Goal: Task Accomplishment & Management: Use online tool/utility

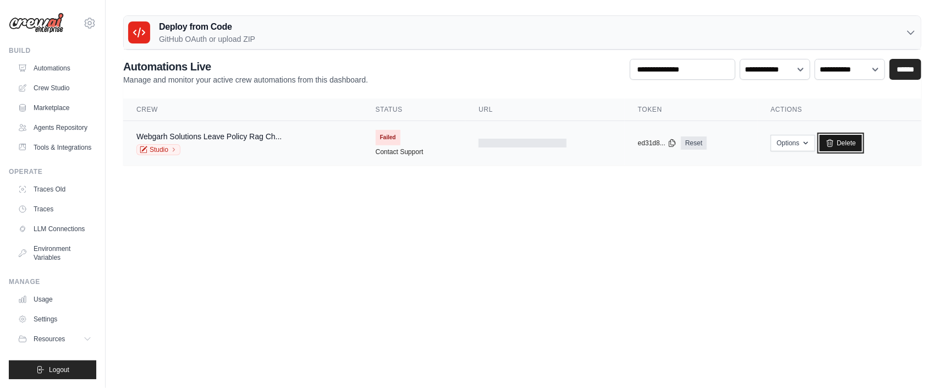
click at [836, 148] on link "Delete" at bounding box center [841, 143] width 42 height 17
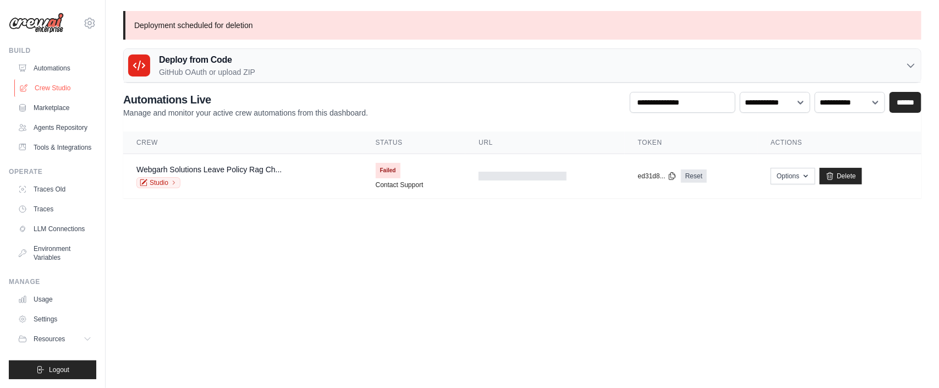
click at [56, 85] on link "Crew Studio" at bounding box center [55, 88] width 83 height 18
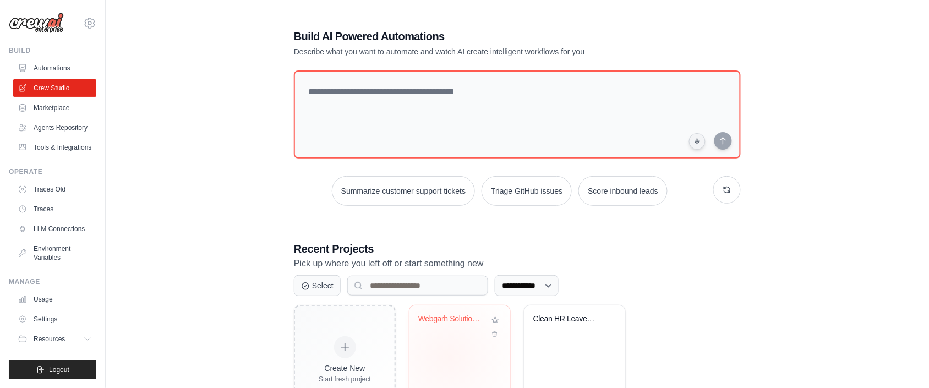
click at [448, 357] on div "Webgarh Solutions Leave Policy RAG ..." at bounding box center [459, 348] width 101 height 87
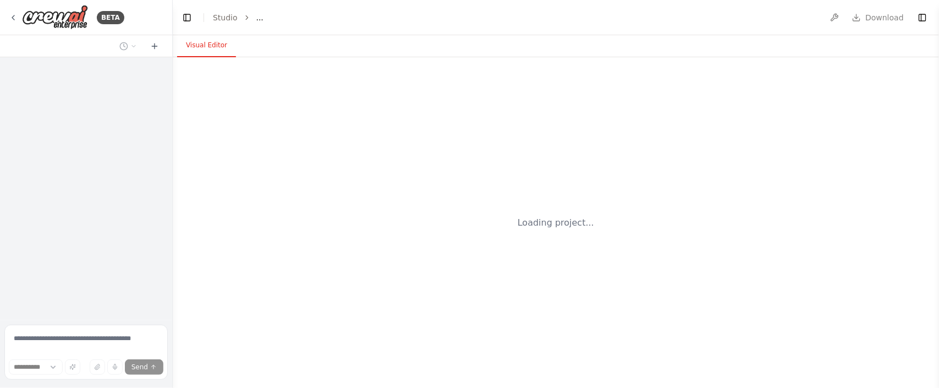
select select "****"
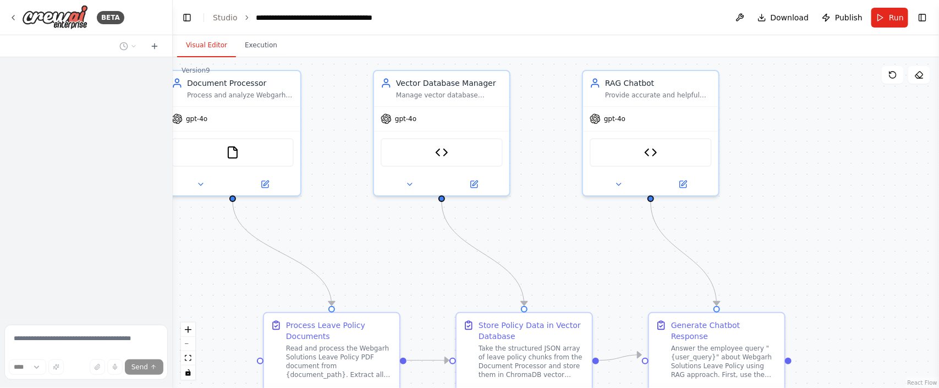
drag, startPoint x: 350, startPoint y: 256, endPoint x: 386, endPoint y: 236, distance: 40.7
click at [386, 236] on div ".deletable-edge-delete-btn { width: 20px; height: 20px; border: 0px solid #ffff…" at bounding box center [556, 222] width 766 height 331
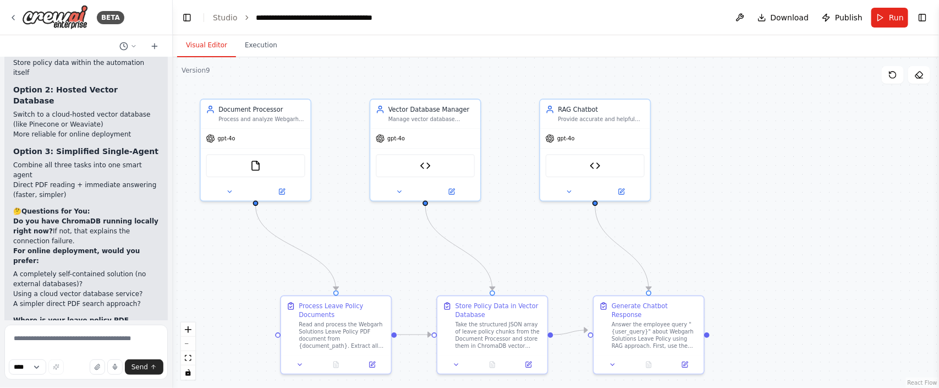
scroll to position [27989, 0]
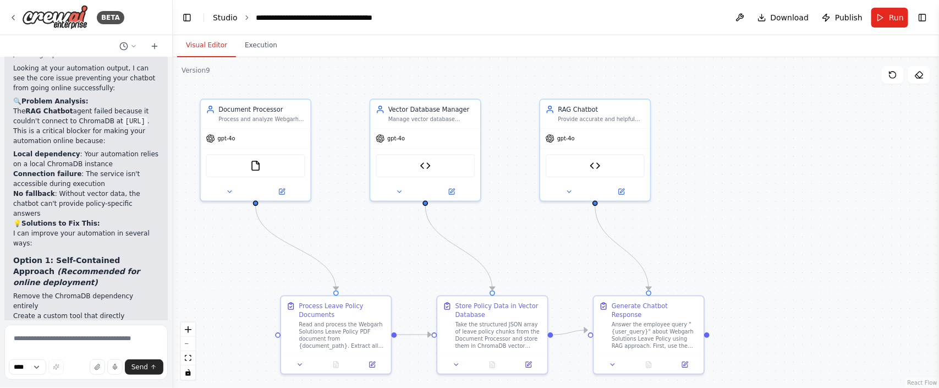
click at [229, 18] on link "Studio" at bounding box center [225, 17] width 25 height 9
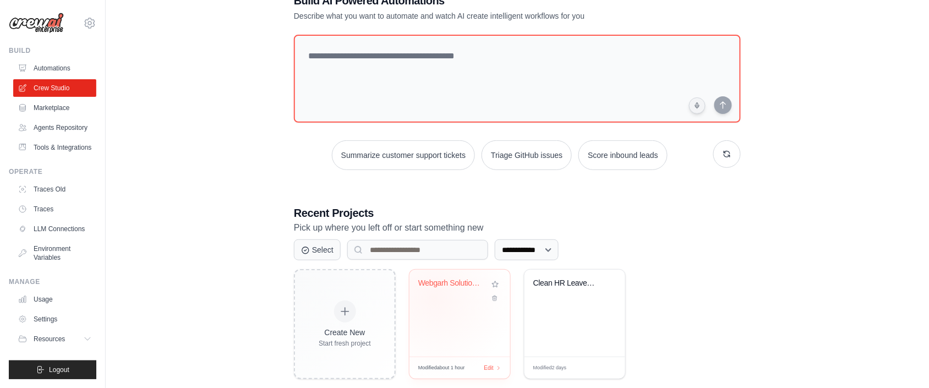
scroll to position [56, 0]
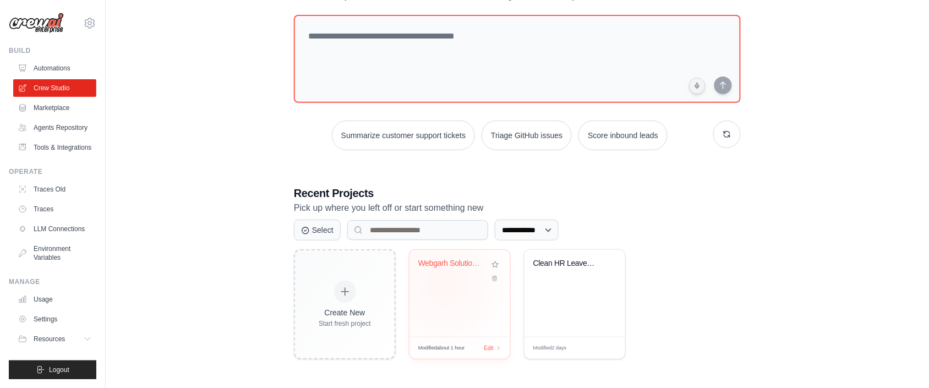
click at [444, 283] on div "Webgarh Solutions Leave Policy RAG ..." at bounding box center [459, 293] width 101 height 87
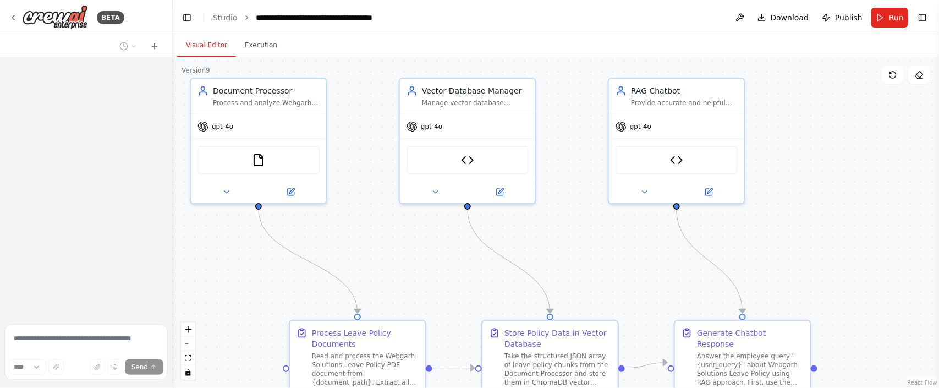
drag, startPoint x: 326, startPoint y: 246, endPoint x: 387, endPoint y: 233, distance: 63.0
click at [387, 233] on div ".deletable-edge-delete-btn { width: 20px; height: 20px; border: 0px solid #ffff…" at bounding box center [556, 222] width 766 height 331
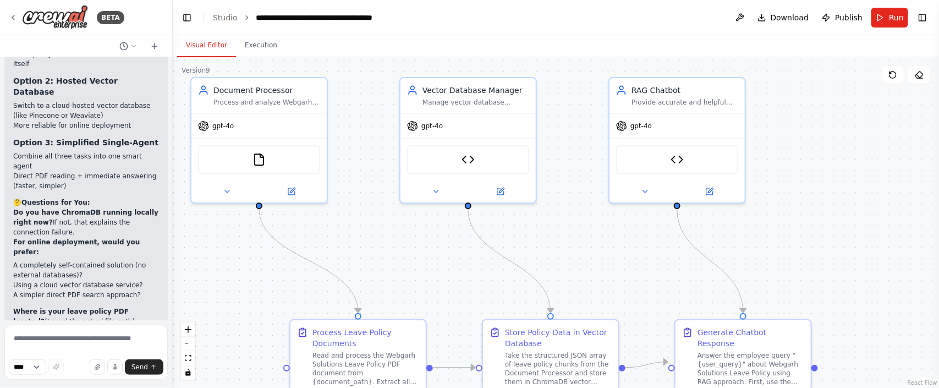
scroll to position [27989, 0]
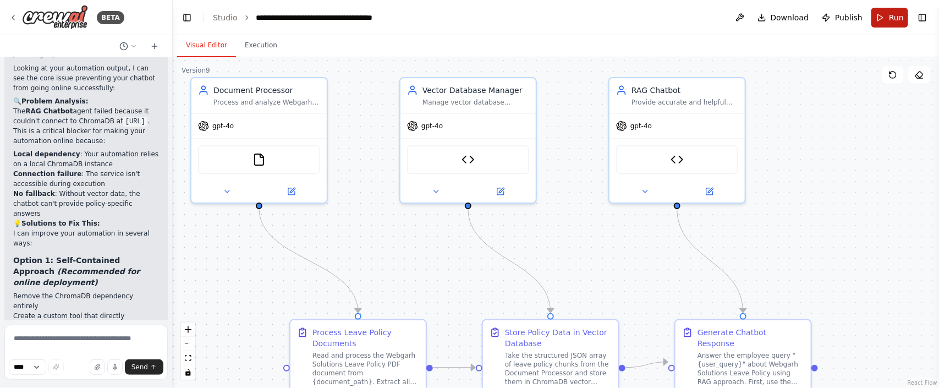
click at [886, 19] on button "Run" at bounding box center [889, 18] width 37 height 20
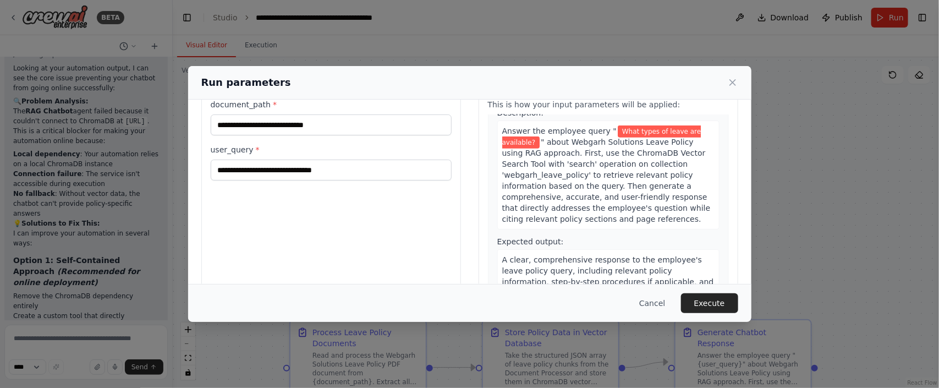
scroll to position [103, 0]
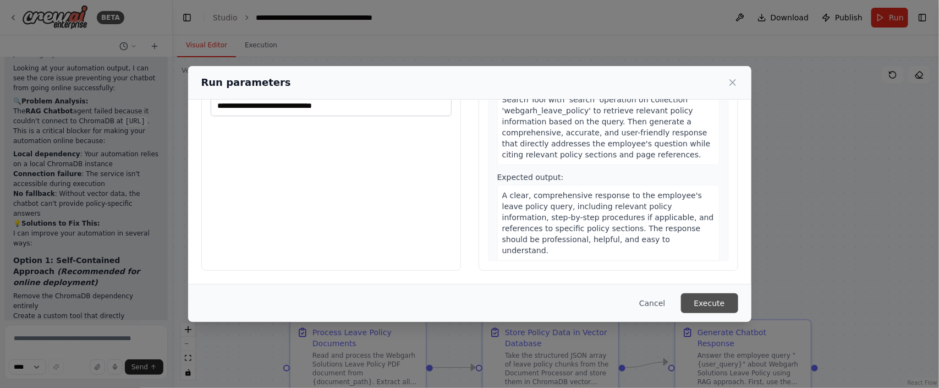
click at [718, 296] on button "Execute" at bounding box center [709, 303] width 57 height 20
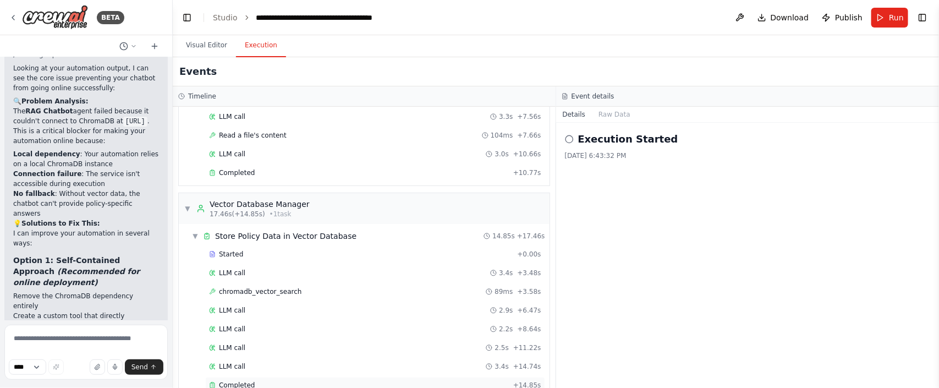
scroll to position [0, 0]
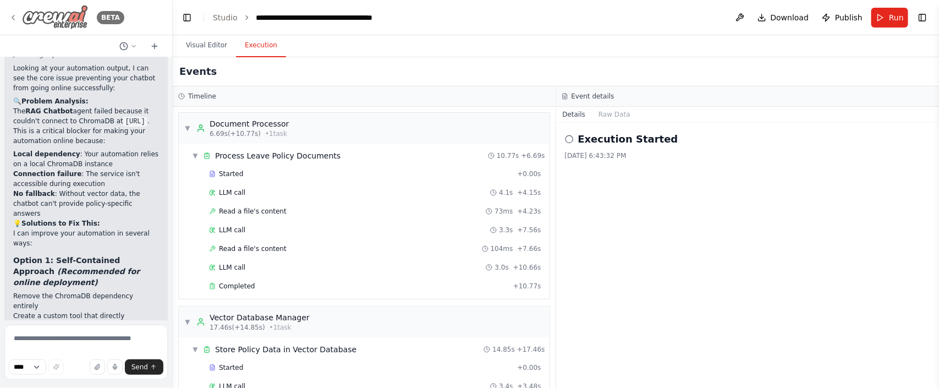
click at [12, 20] on icon at bounding box center [13, 17] width 9 height 9
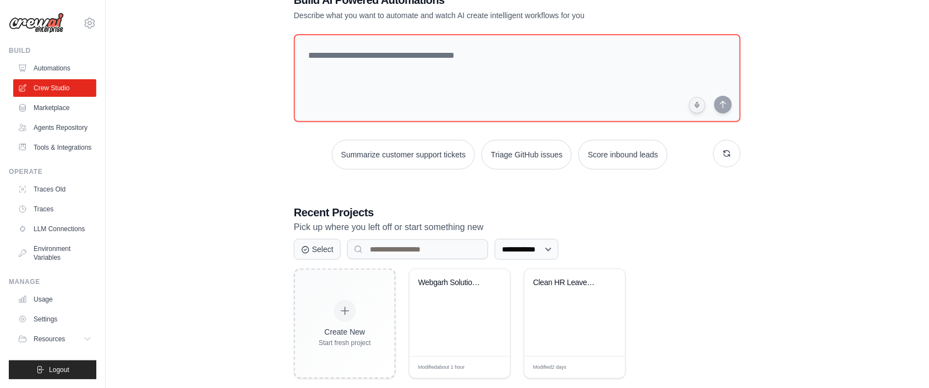
scroll to position [56, 0]
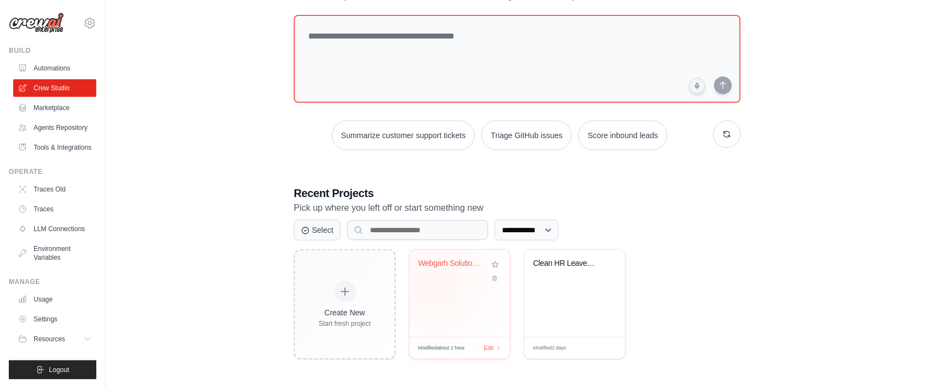
click at [435, 283] on div "Webgarh Solutions Leave Policy RAG ..." at bounding box center [459, 293] width 101 height 87
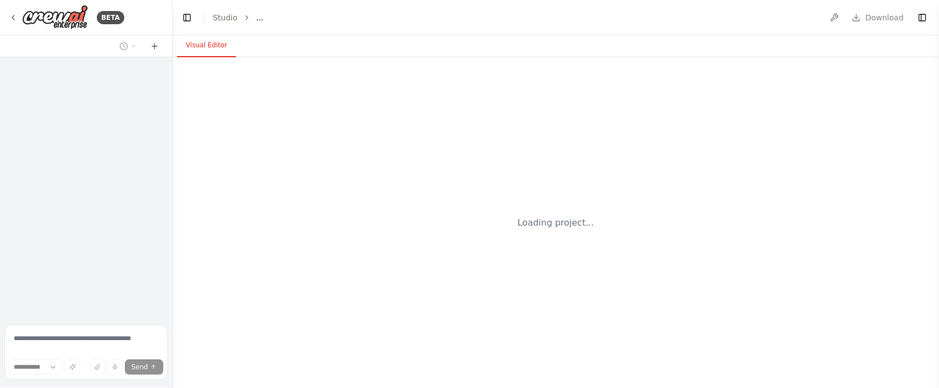
select select "****"
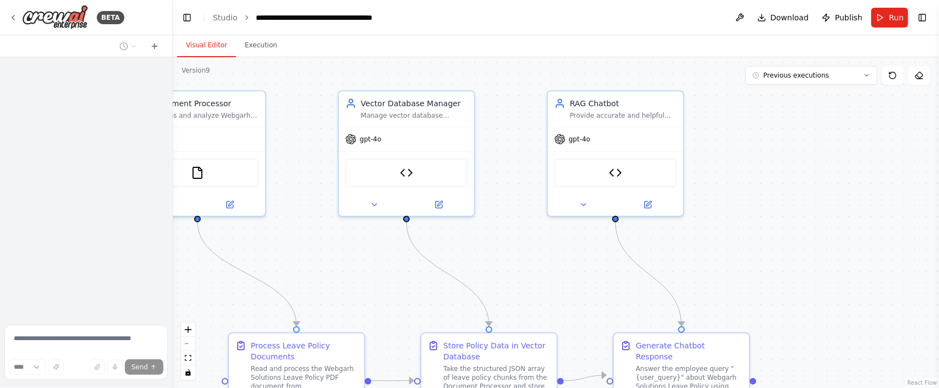
drag, startPoint x: 757, startPoint y: 240, endPoint x: 801, endPoint y: 207, distance: 54.9
click at [802, 221] on div ".deletable-edge-delete-btn { width: 20px; height: 20px; border: 0px solid #ffff…" at bounding box center [556, 222] width 766 height 331
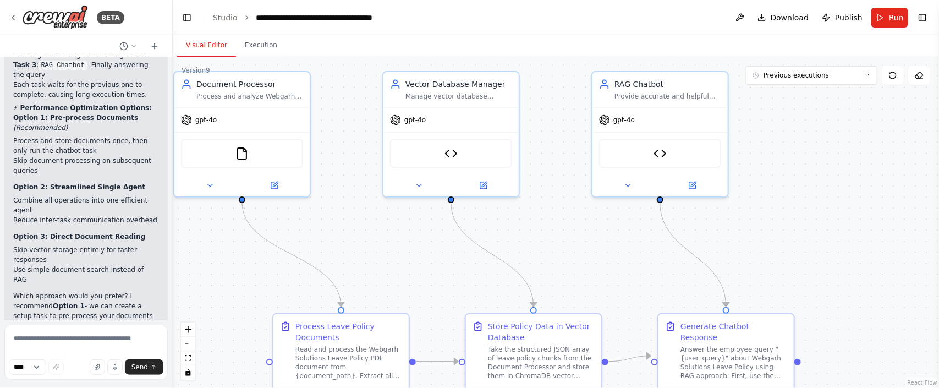
scroll to position [25852, 0]
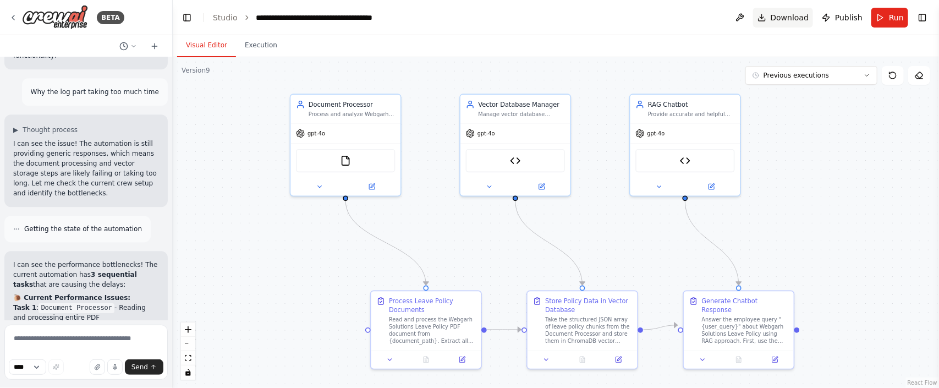
click at [800, 24] on button "Download" at bounding box center [783, 18] width 61 height 20
click at [877, 218] on div ".deletable-edge-delete-btn { width: 20px; height: 20px; border: 0px solid #ffff…" at bounding box center [556, 222] width 766 height 331
click at [839, 18] on span "Publish" at bounding box center [849, 17] width 28 height 11
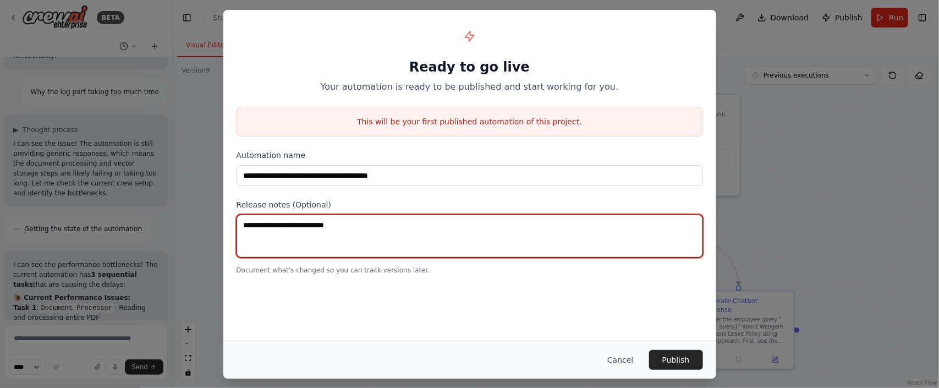
click at [354, 234] on textarea at bounding box center [470, 236] width 466 height 43
type textarea "**********"
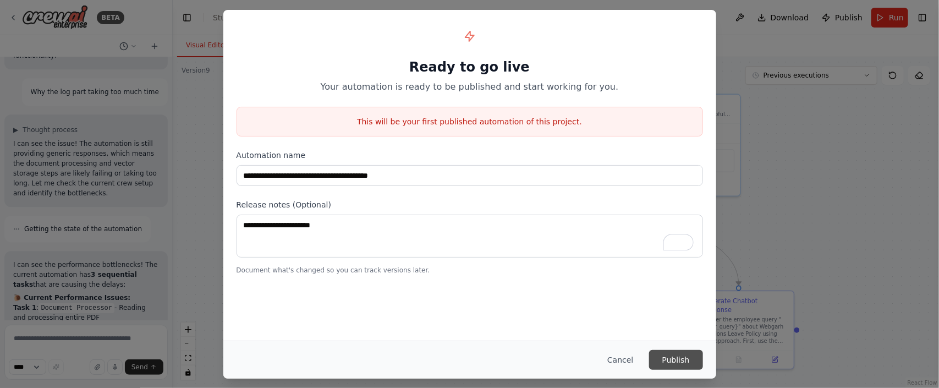
click at [672, 354] on button "Publish" at bounding box center [676, 360] width 54 height 20
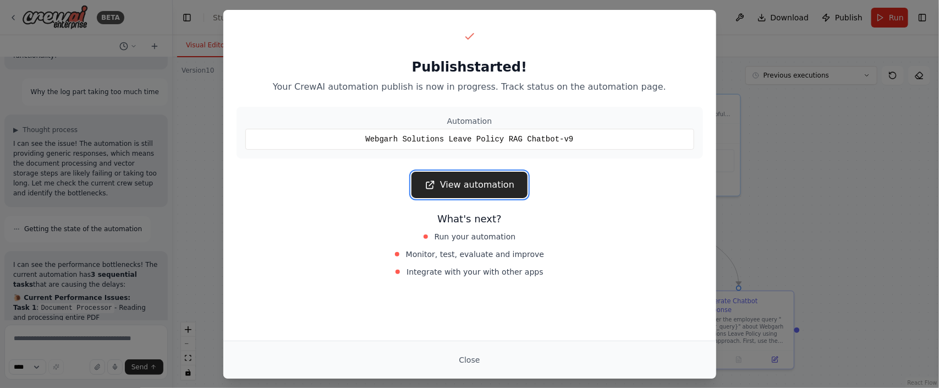
click at [454, 180] on link "View automation" at bounding box center [469, 185] width 116 height 26
drag, startPoint x: 470, startPoint y: 354, endPoint x: 468, endPoint y: 349, distance: 5.7
click at [470, 354] on button "Close" at bounding box center [469, 360] width 39 height 20
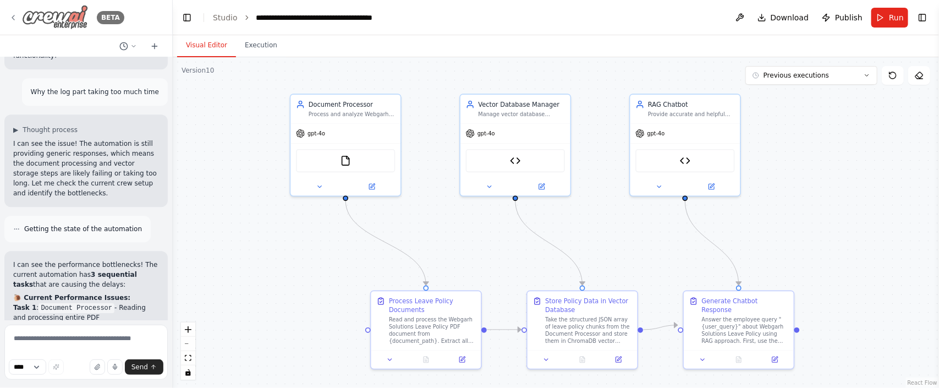
click at [11, 9] on div "BETA" at bounding box center [67, 17] width 116 height 25
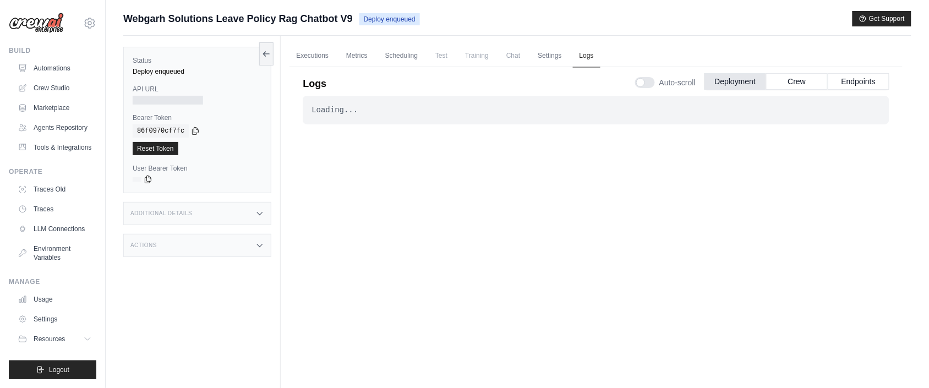
click at [592, 58] on link "Logs" at bounding box center [587, 56] width 28 height 23
click at [568, 57] on link "Settings" at bounding box center [549, 56] width 37 height 23
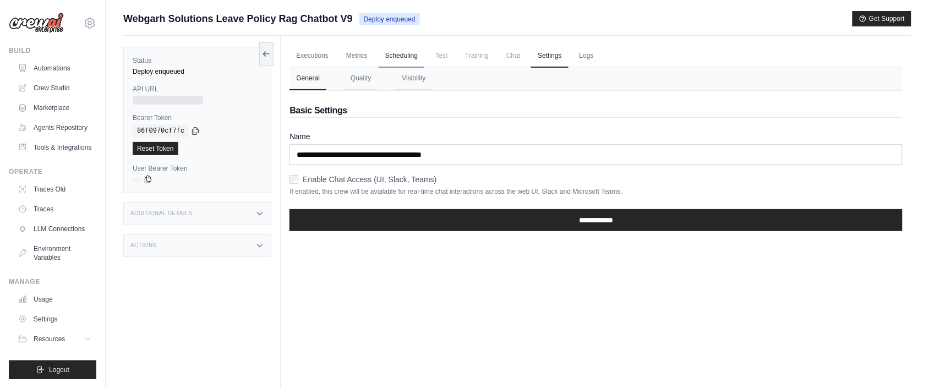
click at [424, 58] on link "Scheduling" at bounding box center [401, 56] width 46 height 23
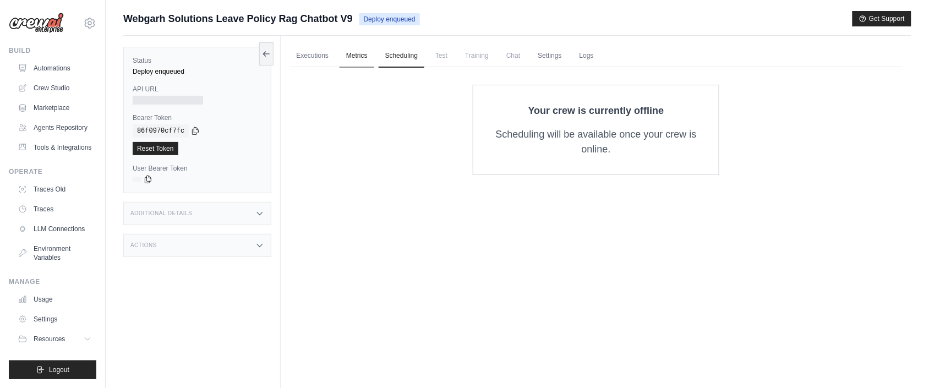
click at [374, 58] on link "Metrics" at bounding box center [356, 56] width 35 height 23
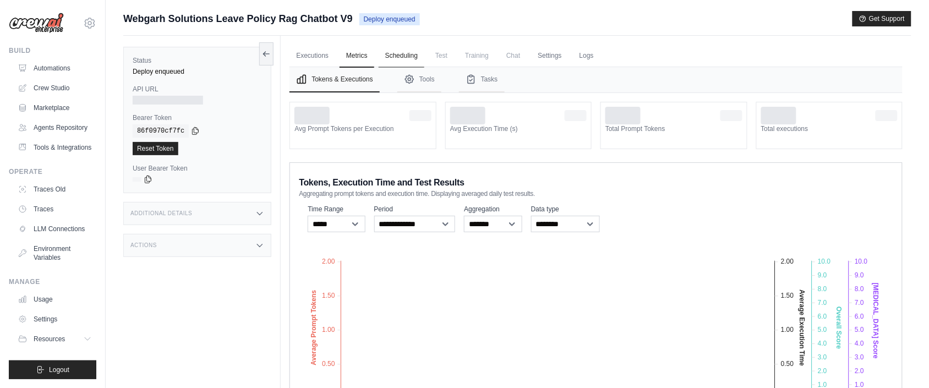
click at [389, 58] on link "Scheduling" at bounding box center [401, 56] width 46 height 23
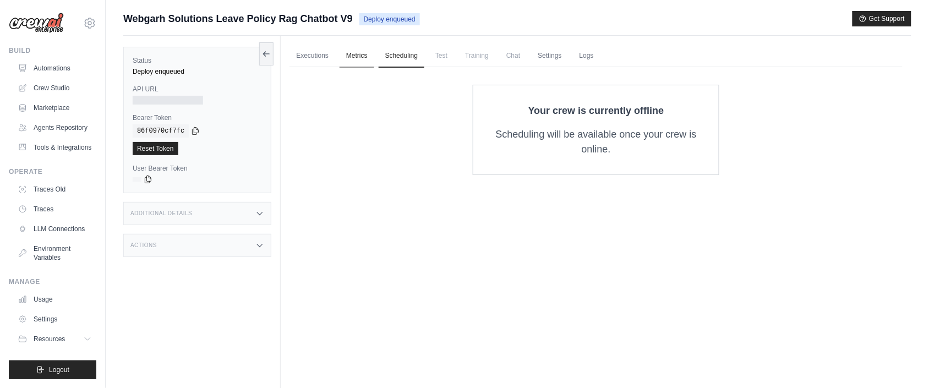
click at [363, 60] on link "Metrics" at bounding box center [356, 56] width 35 height 23
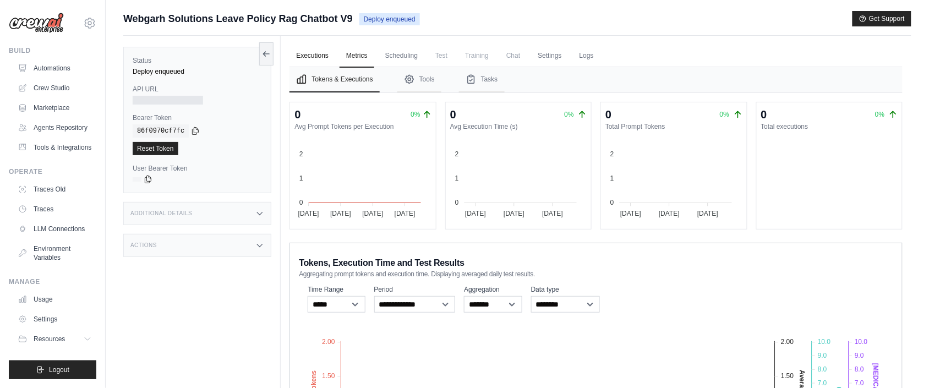
click at [310, 54] on link "Executions" at bounding box center [312, 56] width 46 height 23
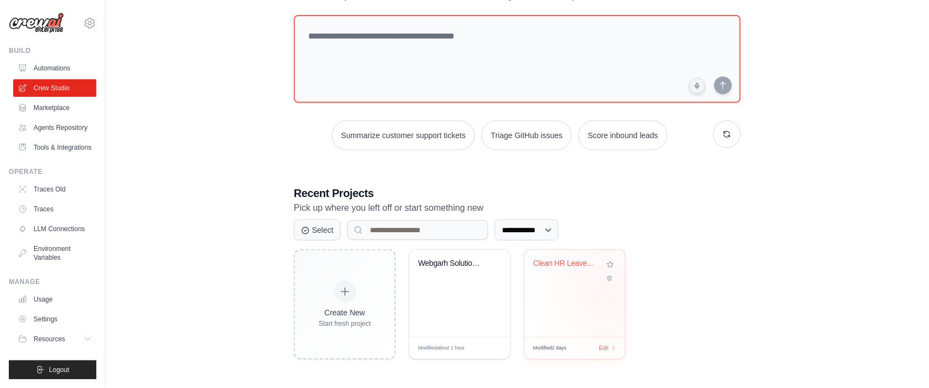
click at [605, 292] on div "Clean HR Leave Policy ChromaDB Chat..." at bounding box center [574, 293] width 101 height 87
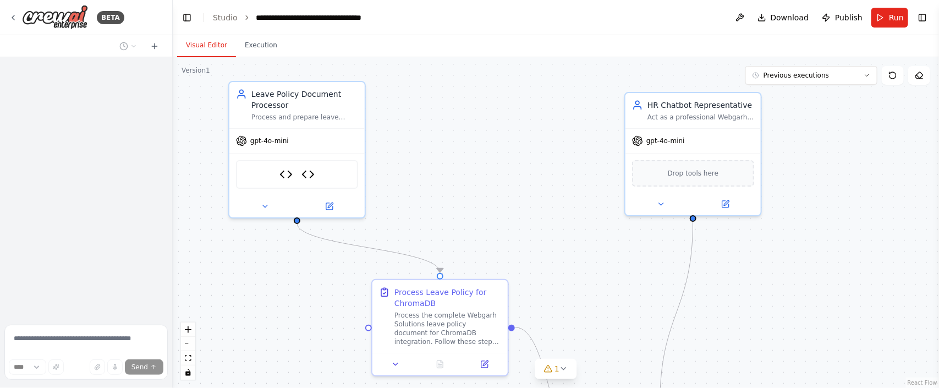
drag, startPoint x: 354, startPoint y: 167, endPoint x: 442, endPoint y: 125, distance: 98.2
click at [442, 125] on div ".deletable-edge-delete-btn { width: 20px; height: 20px; border: 0px solid #ffff…" at bounding box center [556, 222] width 766 height 331
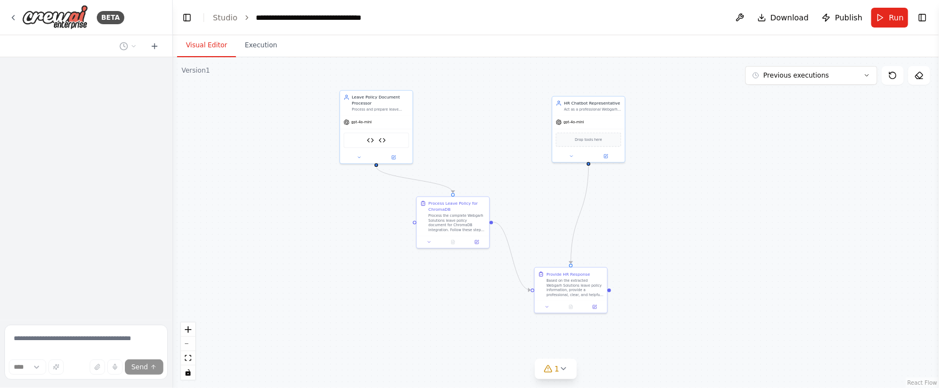
drag, startPoint x: 441, startPoint y: 134, endPoint x: 457, endPoint y: 118, distance: 22.2
click at [457, 118] on div ".deletable-edge-delete-btn { width: 20px; height: 20px; border: 0px solid #ffff…" at bounding box center [556, 222] width 766 height 331
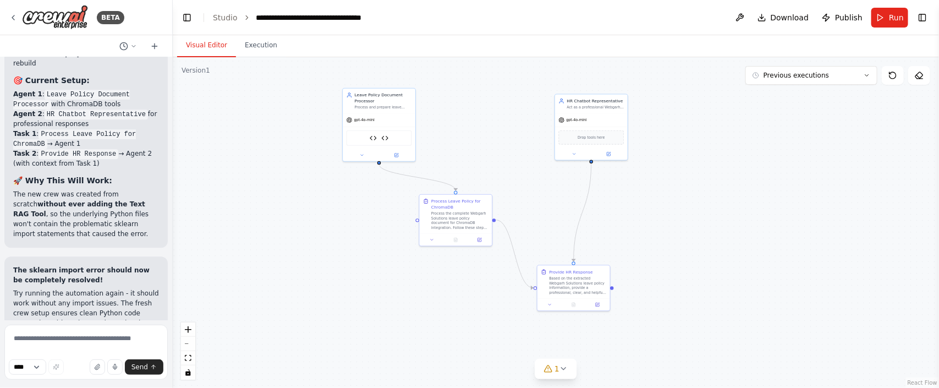
scroll to position [16379, 0]
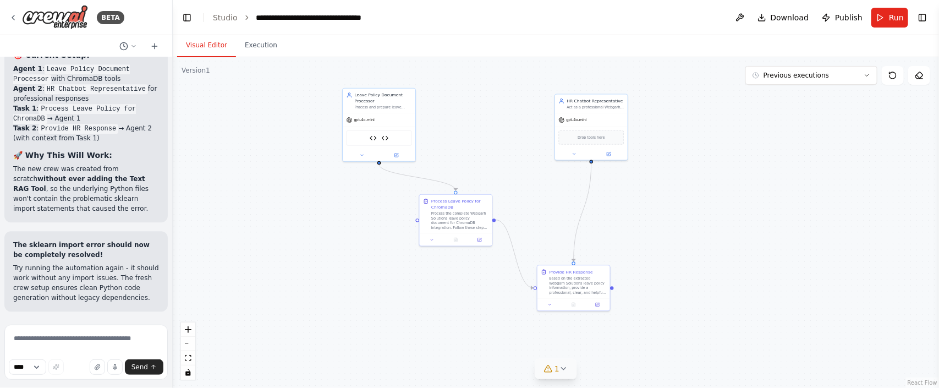
click at [561, 364] on icon at bounding box center [563, 368] width 9 height 9
click at [657, 298] on div ".deletable-edge-delete-btn { width: 20px; height: 20px; border: 0px solid #ffff…" at bounding box center [556, 222] width 766 height 331
click at [69, 336] on textarea at bounding box center [85, 352] width 163 height 55
type textarea "*"
type textarea "**********"
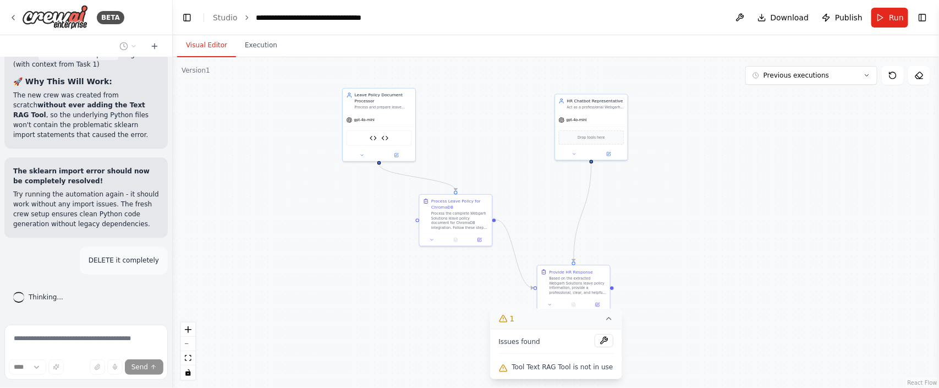
scroll to position [16452, 0]
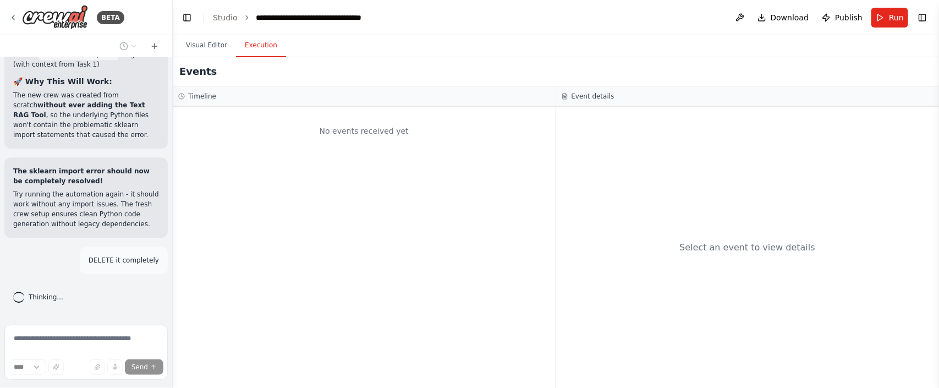
click at [257, 43] on button "Execution" at bounding box center [261, 45] width 50 height 23
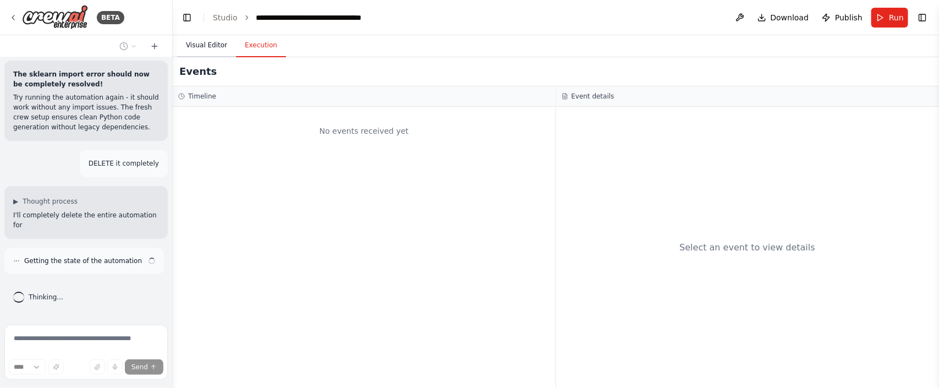
scroll to position [16549, 0]
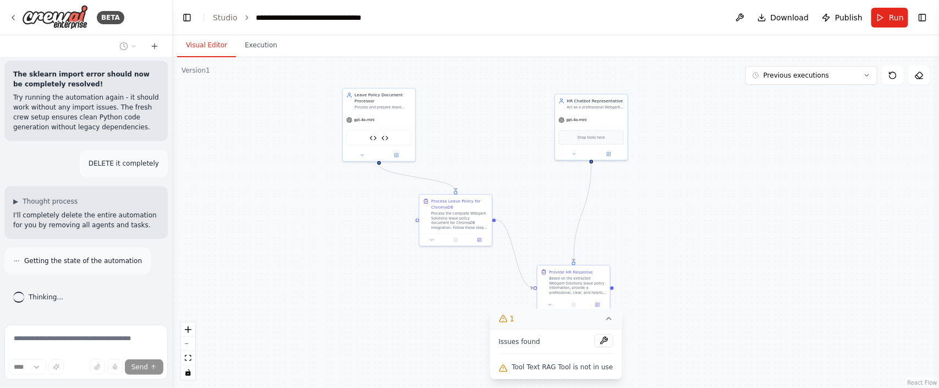
click at [211, 44] on button "Visual Editor" at bounding box center [206, 45] width 59 height 23
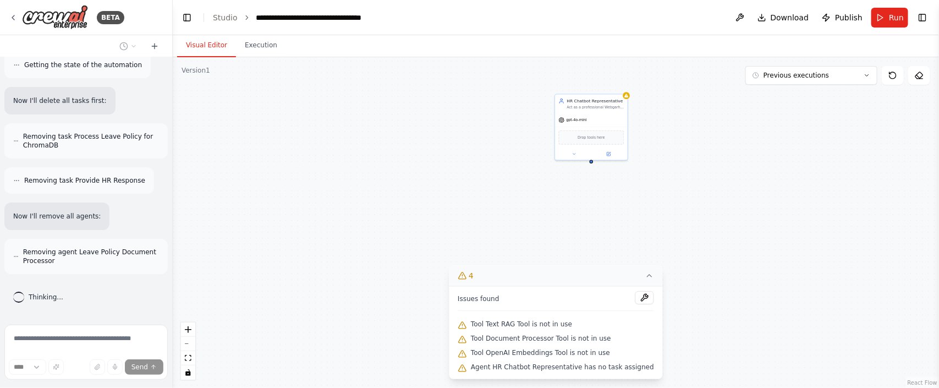
scroll to position [16789, 0]
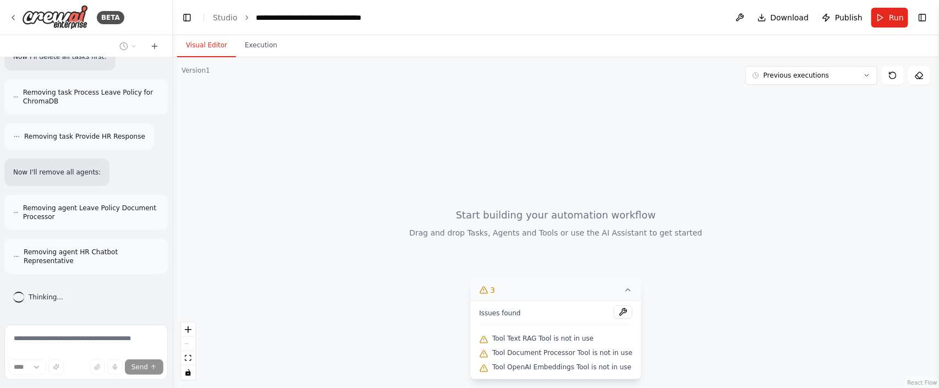
drag, startPoint x: 377, startPoint y: 226, endPoint x: 384, endPoint y: 175, distance: 50.6
click at [384, 175] on div at bounding box center [556, 222] width 766 height 331
drag, startPoint x: 382, startPoint y: 177, endPoint x: 369, endPoint y: 257, distance: 81.8
click at [369, 257] on div at bounding box center [556, 222] width 766 height 331
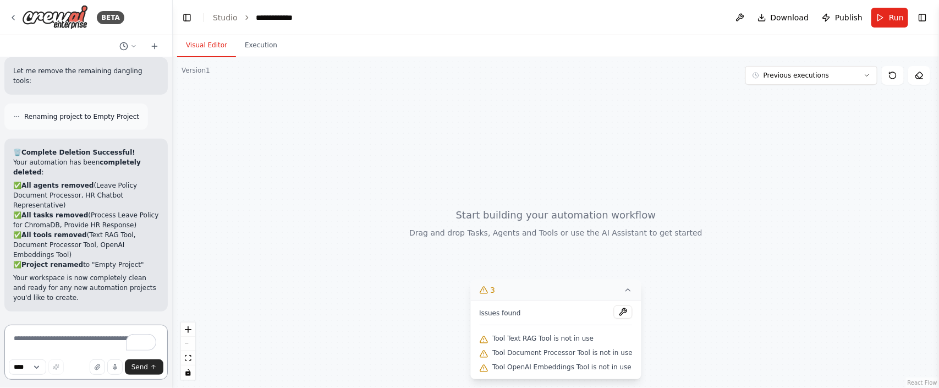
scroll to position [17132, 0]
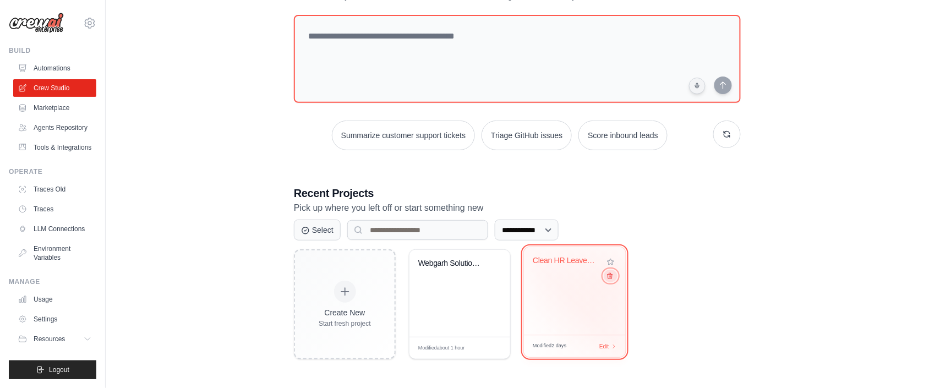
click at [611, 281] on button at bounding box center [609, 276] width 13 height 12
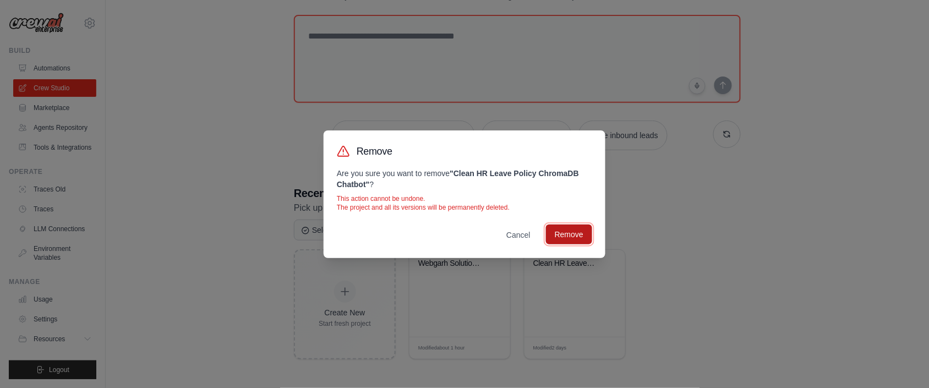
click at [568, 233] on button "Remove" at bounding box center [569, 234] width 46 height 20
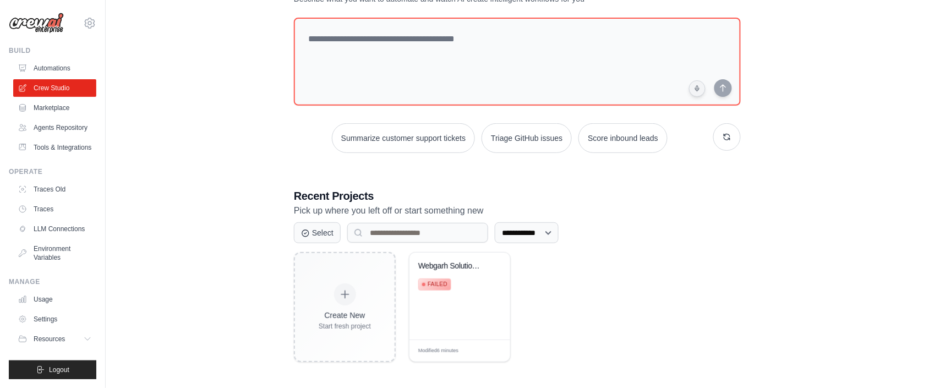
scroll to position [56, 0]
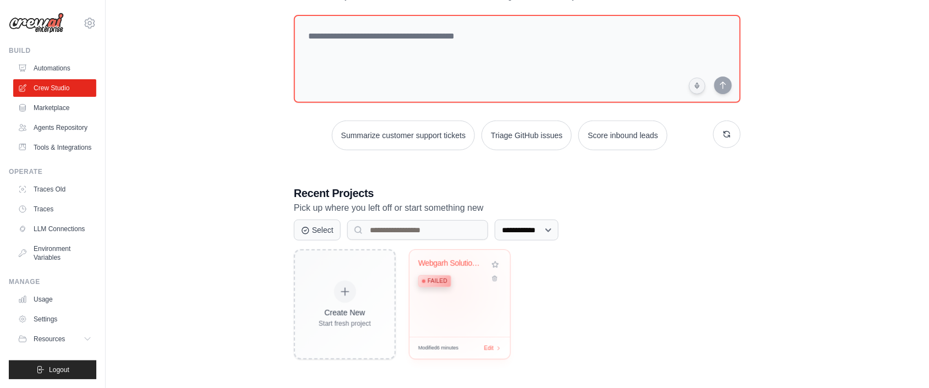
click at [449, 288] on div "Webgarh Solutions Leave Policy RAG ... Failed" at bounding box center [451, 276] width 67 height 34
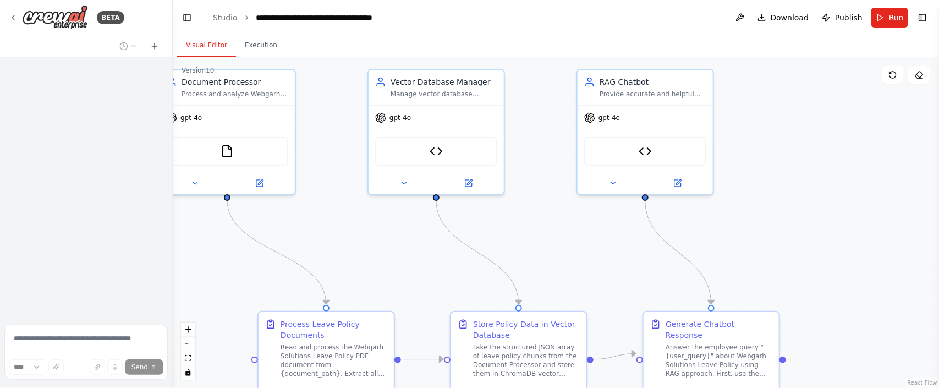
drag, startPoint x: 314, startPoint y: 177, endPoint x: 344, endPoint y: 155, distance: 37.4
click at [344, 155] on div ".deletable-edge-delete-btn { width: 20px; height: 20px; border: 0px solid #ffff…" at bounding box center [556, 222] width 766 height 331
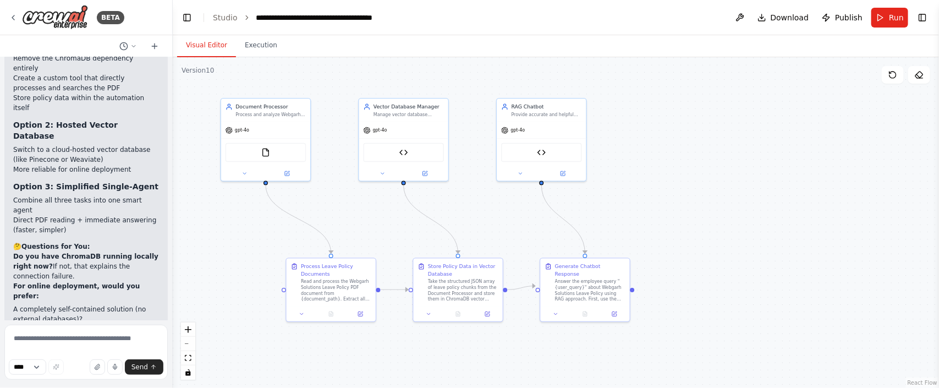
scroll to position [27989, 0]
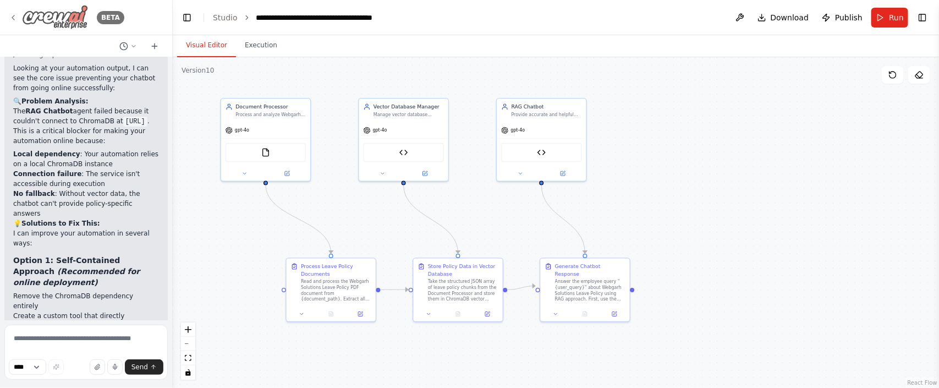
click at [20, 19] on div "BETA" at bounding box center [67, 17] width 116 height 25
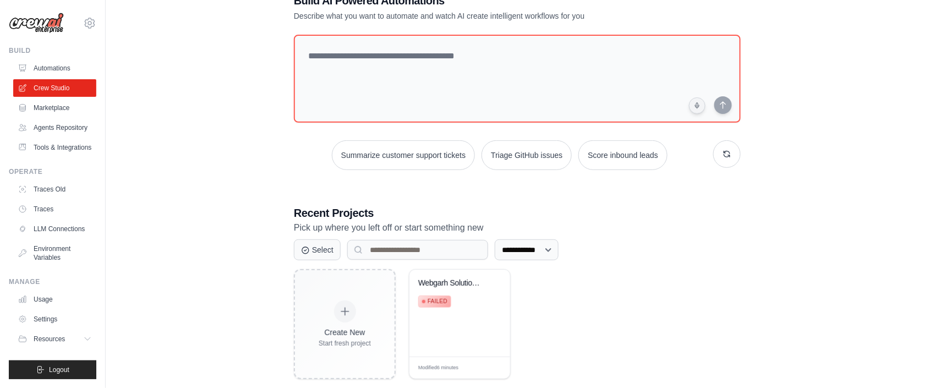
scroll to position [56, 0]
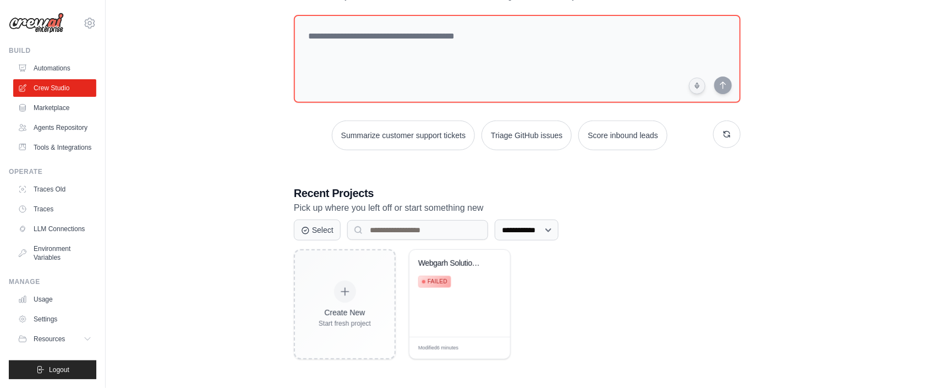
drag, startPoint x: 475, startPoint y: 298, endPoint x: 614, endPoint y: 257, distance: 145.2
click at [614, 257] on div "Create New Start fresh project Webgarh Solutions Leave Policy RAG ... Failed Mo…" at bounding box center [517, 304] width 447 height 110
drag, startPoint x: 417, startPoint y: 285, endPoint x: 147, endPoint y: 236, distance: 275.0
click at [147, 236] on div "**********" at bounding box center [517, 165] width 788 height 421
click at [150, 232] on div "**********" at bounding box center [517, 165] width 788 height 421
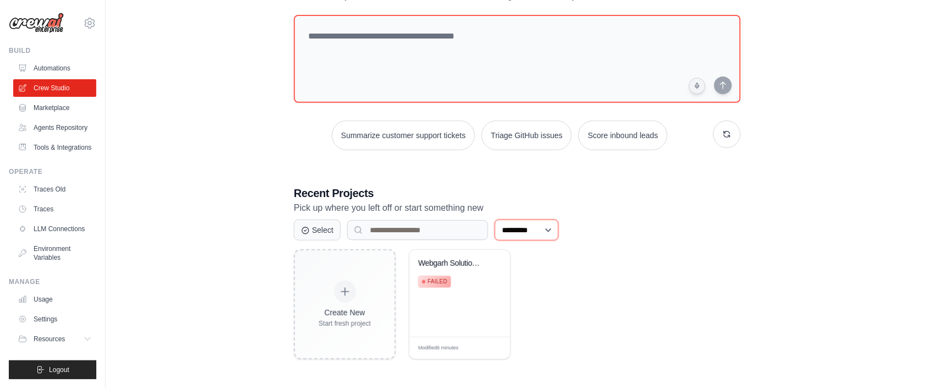
click at [496, 219] on select "**********" at bounding box center [527, 229] width 64 height 21
select select "***"
click at [496, 219] on select "**********" at bounding box center [527, 229] width 64 height 21
click at [441, 300] on div "Webgarh Solutions Leave Policy RAG ... Failed" at bounding box center [459, 293] width 101 height 87
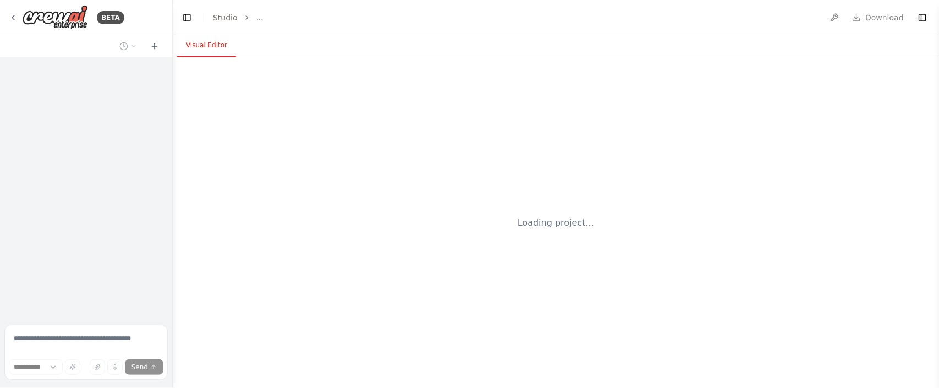
select select "****"
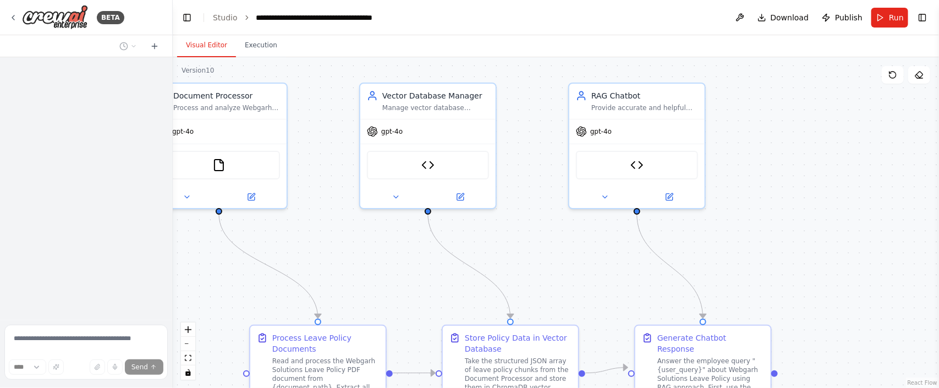
drag, startPoint x: 341, startPoint y: 268, endPoint x: 363, endPoint y: 260, distance: 23.3
click at [363, 260] on div ".deletable-edge-delete-btn { width: 20px; height: 20px; border: 0px solid #ffff…" at bounding box center [556, 222] width 766 height 331
click at [839, 14] on span "Publish" at bounding box center [849, 17] width 28 height 11
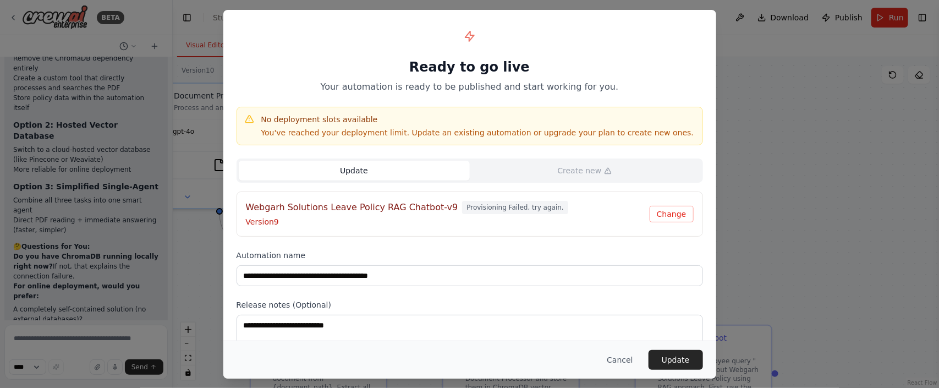
scroll to position [27989, 0]
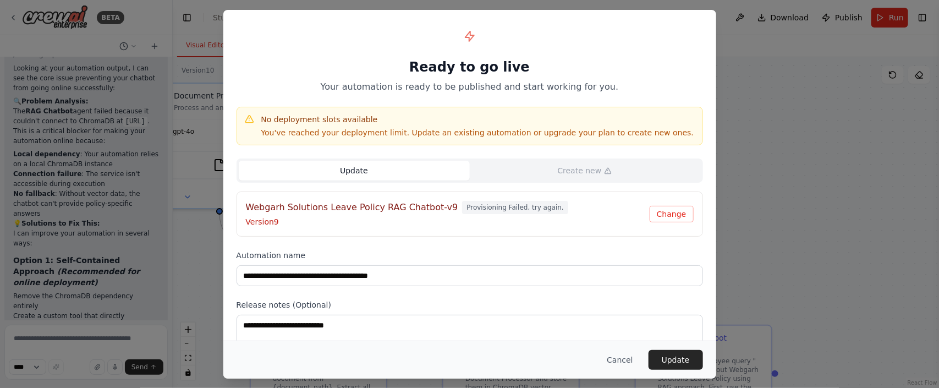
click at [375, 184] on div "Update Create new Webgarh Solutions Leave Policy RAG Chatbot-v9 Provisioning Fa…" at bounding box center [470, 197] width 466 height 78
click at [676, 366] on button "Update" at bounding box center [676, 360] width 54 height 20
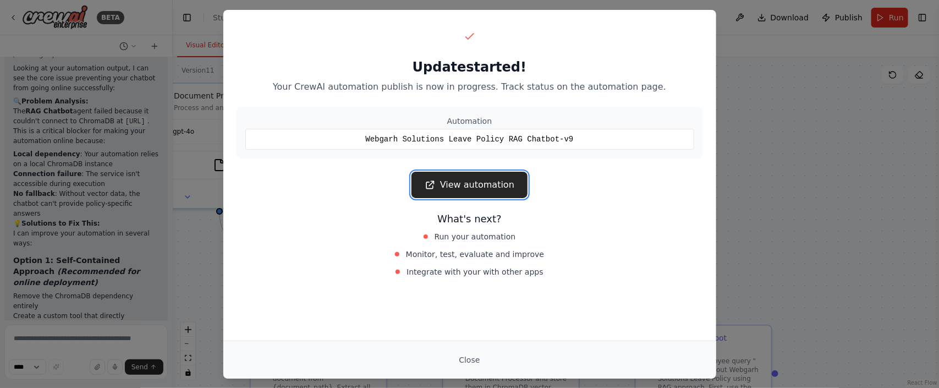
click at [495, 191] on link "View automation" at bounding box center [469, 185] width 116 height 26
drag, startPoint x: 468, startPoint y: 138, endPoint x: 387, endPoint y: 86, distance: 95.2
click at [386, 99] on div "Update started! Your CrewAI automation publish is now in progress. Track status…" at bounding box center [469, 153] width 493 height 287
click at [481, 356] on button "Close" at bounding box center [469, 360] width 39 height 20
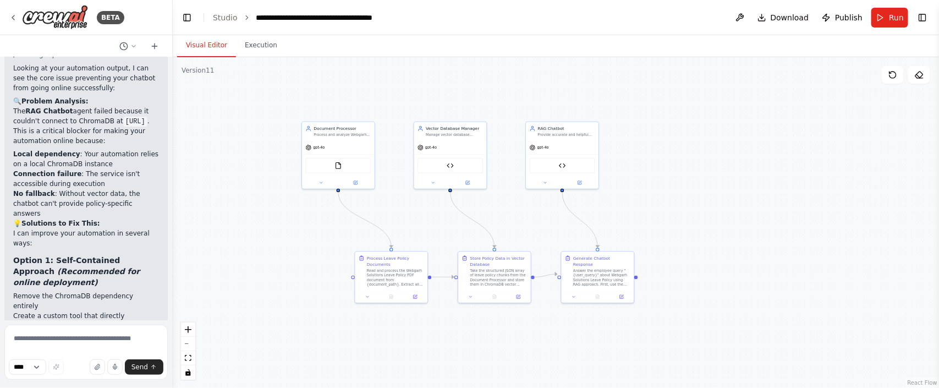
drag, startPoint x: 726, startPoint y: 193, endPoint x: 770, endPoint y: 167, distance: 50.6
click at [768, 168] on div ".deletable-edge-delete-btn { width: 20px; height: 20px; border: 0px solid #ffff…" at bounding box center [556, 222] width 766 height 331
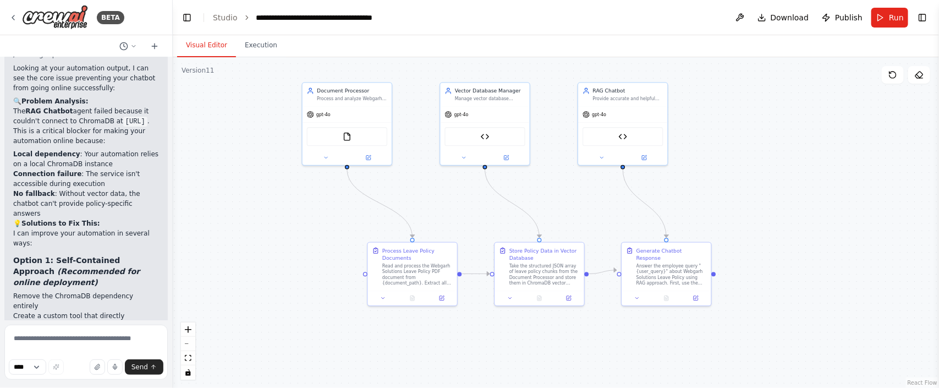
drag, startPoint x: 735, startPoint y: 197, endPoint x: 841, endPoint y: 172, distance: 108.6
click at [841, 172] on div ".deletable-edge-delete-btn { width: 20px; height: 20px; border: 0px solid #ffff…" at bounding box center [556, 222] width 766 height 331
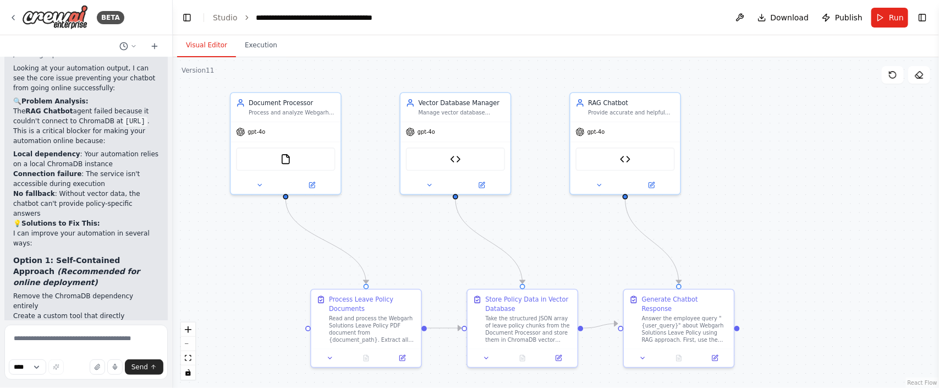
drag, startPoint x: 834, startPoint y: 173, endPoint x: 887, endPoint y: 204, distance: 61.1
click at [887, 204] on div ".deletable-edge-delete-btn { width: 20px; height: 20px; border: 0px solid #ffff…" at bounding box center [556, 222] width 766 height 331
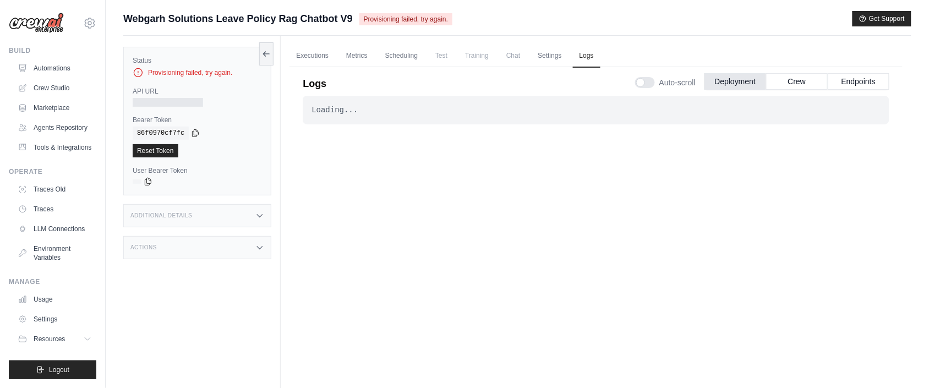
click at [526, 59] on span "Chat" at bounding box center [512, 56] width 27 height 22
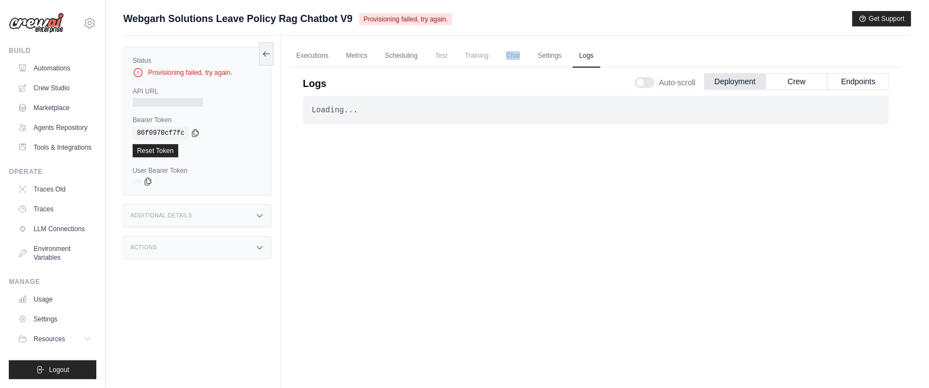
click at [526, 59] on span "Chat" at bounding box center [512, 56] width 27 height 22
click at [564, 59] on link "Settings" at bounding box center [549, 56] width 37 height 23
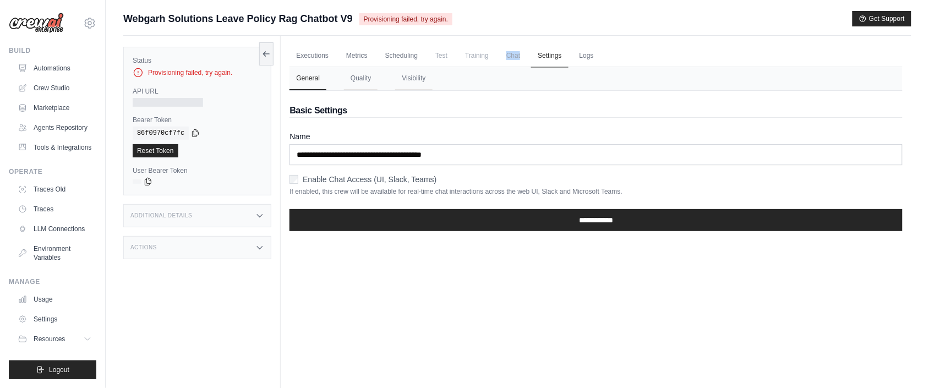
click at [564, 59] on link "Settings" at bounding box center [549, 56] width 37 height 23
click at [414, 63] on link "Scheduling" at bounding box center [401, 56] width 46 height 23
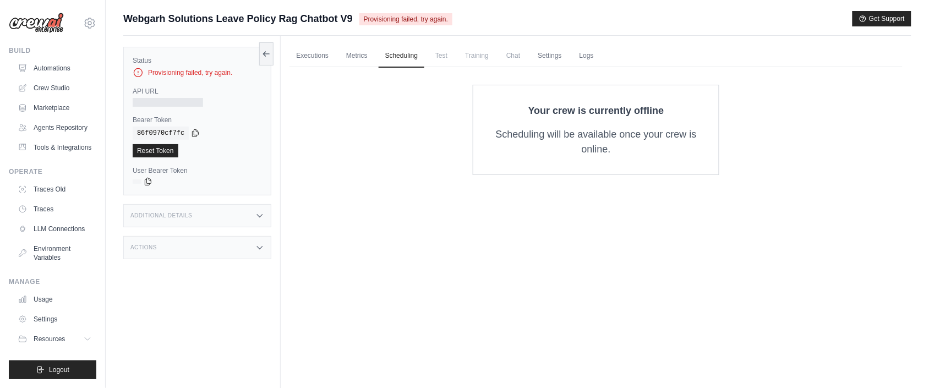
click at [331, 180] on div "Executions Metrics Scheduling Test Training Chat Settings Logs 0 Running 0 Pend…" at bounding box center [596, 230] width 630 height 388
click at [317, 50] on link "Executions" at bounding box center [312, 56] width 46 height 23
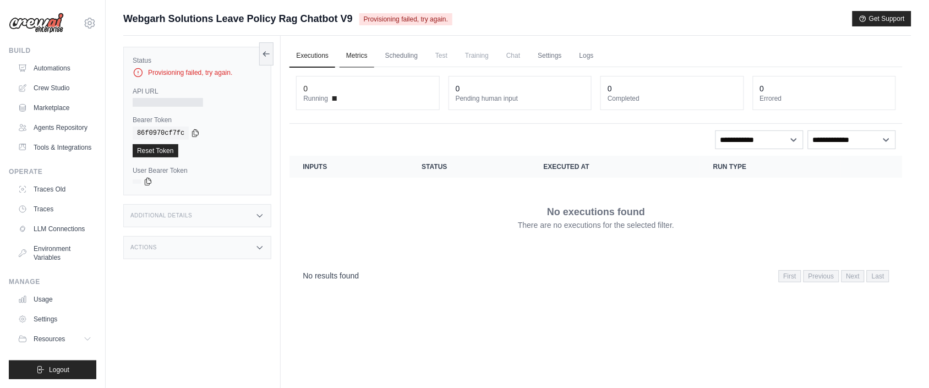
click at [349, 57] on link "Metrics" at bounding box center [356, 56] width 35 height 23
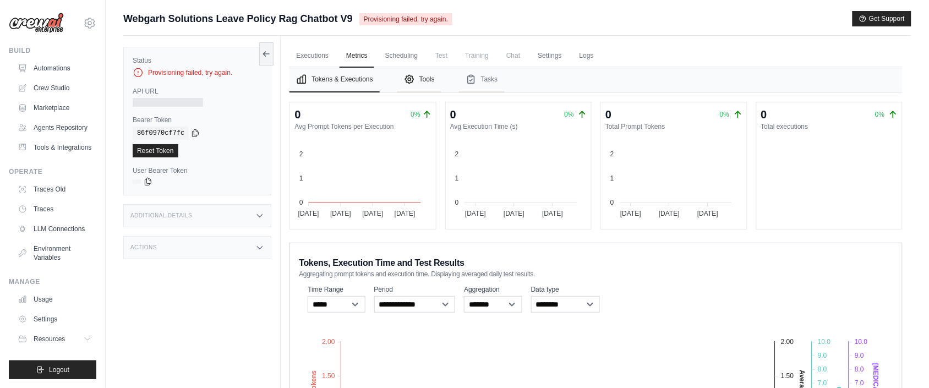
drag, startPoint x: 429, startPoint y: 80, endPoint x: 427, endPoint y: 91, distance: 11.7
click at [427, 91] on button "Tools" at bounding box center [419, 79] width 44 height 25
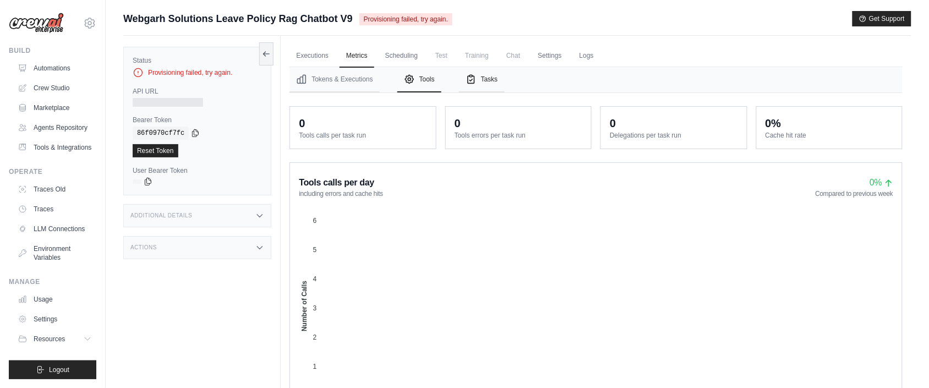
click at [499, 79] on button "Tasks" at bounding box center [482, 79] width 46 height 25
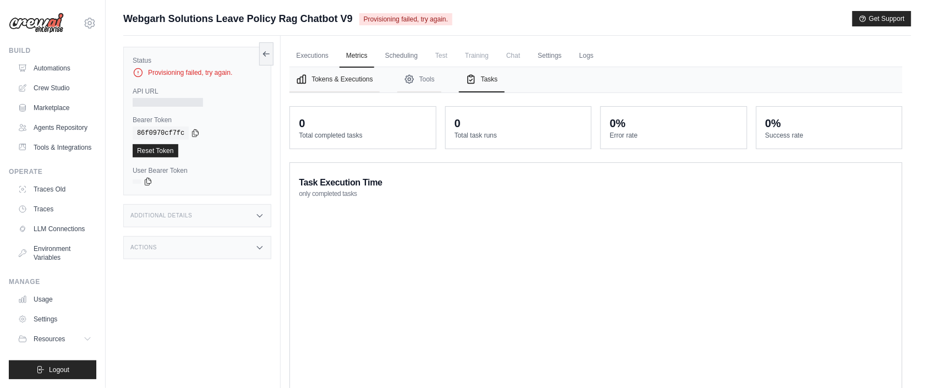
click at [349, 86] on button "Tokens & Executions" at bounding box center [334, 79] width 90 height 25
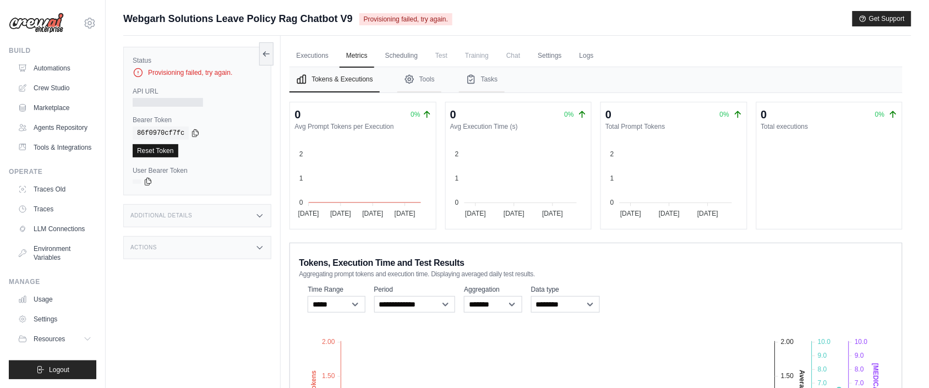
click at [166, 151] on link "Reset Token" at bounding box center [156, 150] width 46 height 13
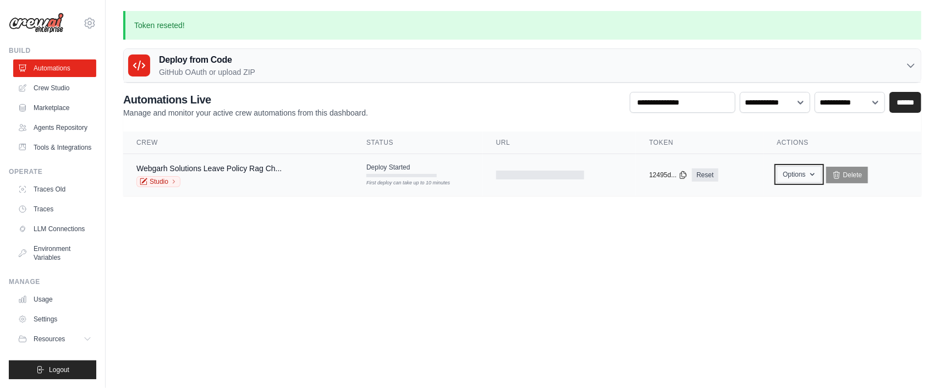
click at [816, 177] on icon "button" at bounding box center [812, 174] width 9 height 9
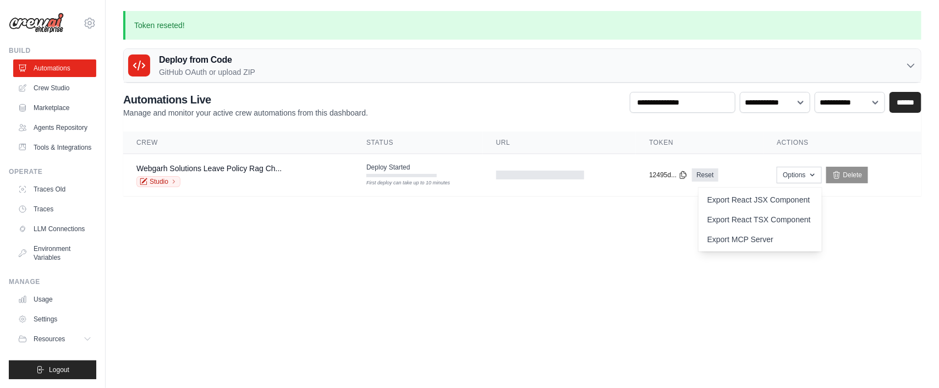
click at [755, 277] on body "bishal@webgarh.co.in Settings Build Automations" at bounding box center [469, 194] width 939 height 388
click at [36, 92] on link "Crew Studio" at bounding box center [55, 88] width 83 height 18
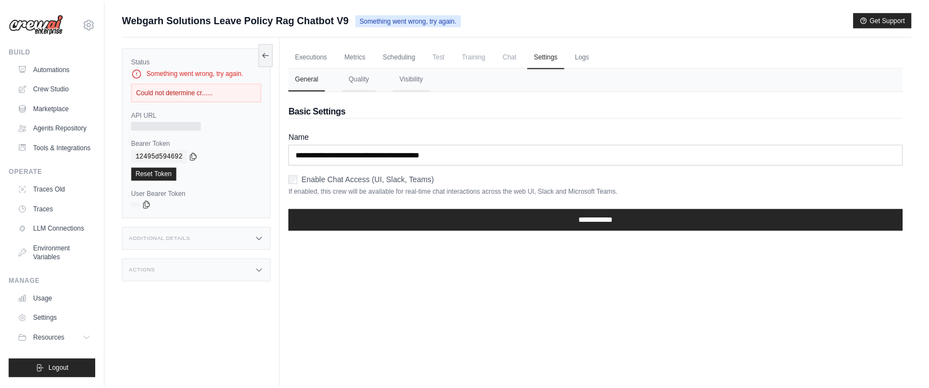
scroll to position [47, 0]
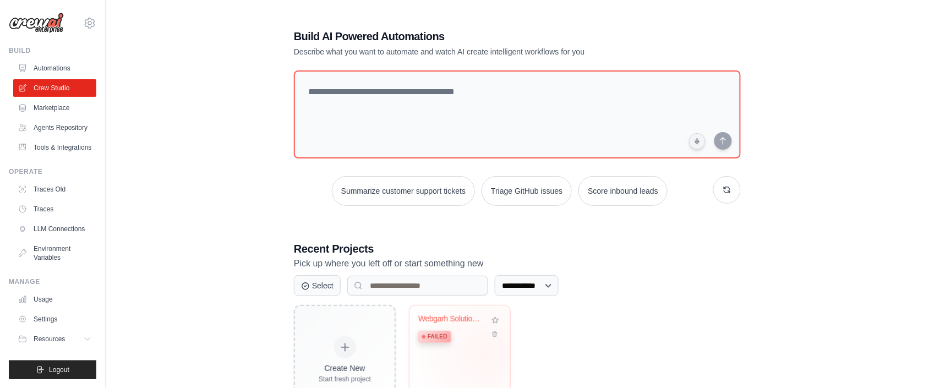
click at [486, 354] on div "Webgarh Solutions Leave Policy RAG ... Failed" at bounding box center [459, 348] width 101 height 87
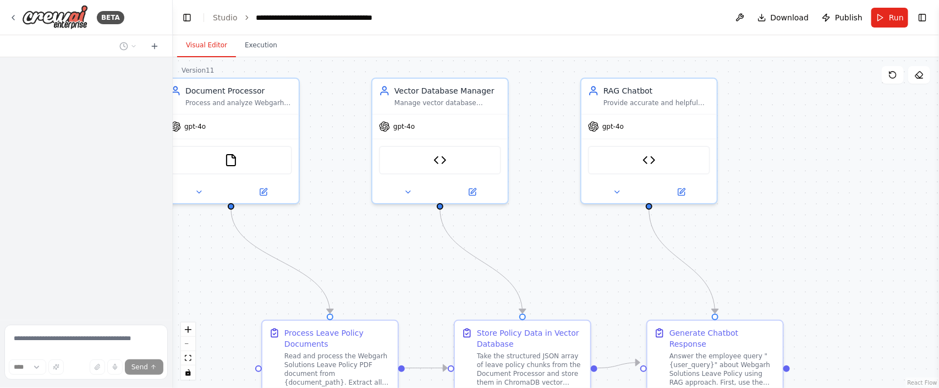
drag, startPoint x: 296, startPoint y: 241, endPoint x: 330, endPoint y: 229, distance: 35.9
click at [330, 229] on div ".deletable-edge-delete-btn { width: 20px; height: 20px; border: 0px solid #ffff…" at bounding box center [556, 222] width 766 height 331
click at [904, 23] on button "Run" at bounding box center [889, 18] width 37 height 20
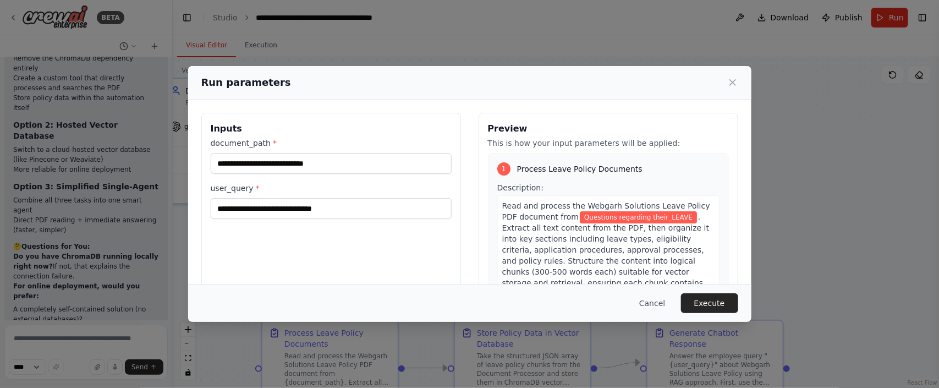
scroll to position [27989, 0]
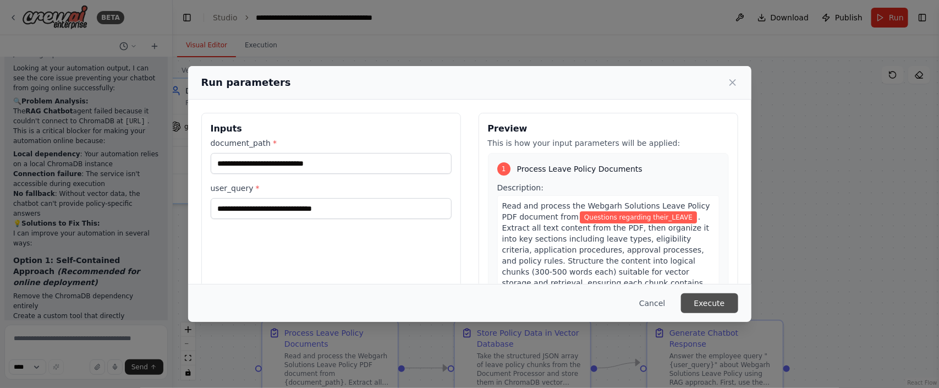
click at [690, 297] on button "Execute" at bounding box center [709, 303] width 57 height 20
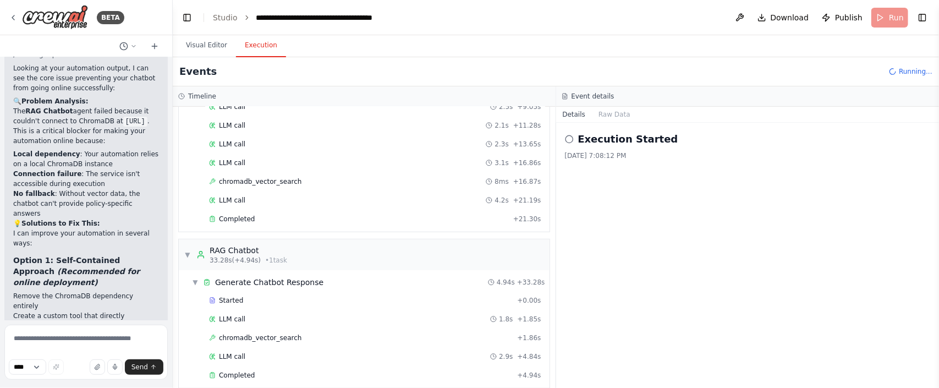
scroll to position [317, 0]
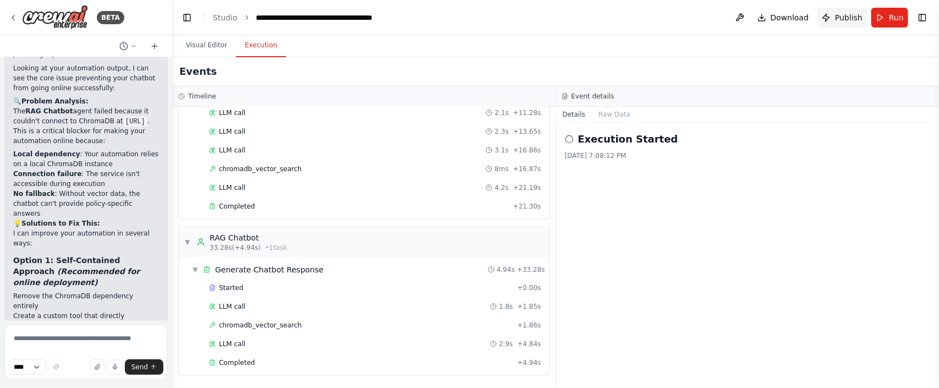
click at [833, 19] on button "Publish" at bounding box center [842, 18] width 50 height 20
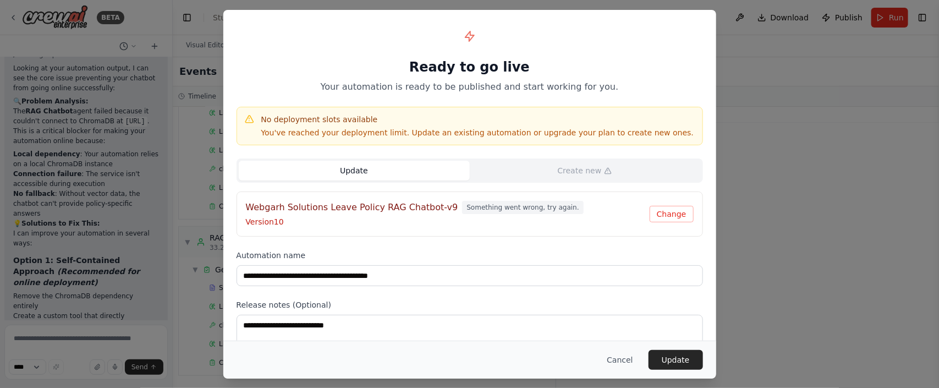
scroll to position [317, 0]
click at [696, 364] on button "Update" at bounding box center [676, 360] width 54 height 20
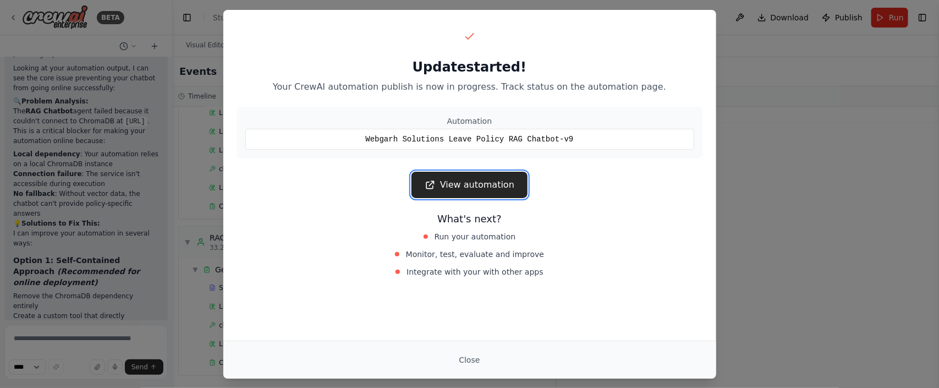
click at [473, 186] on link "View automation" at bounding box center [469, 185] width 116 height 26
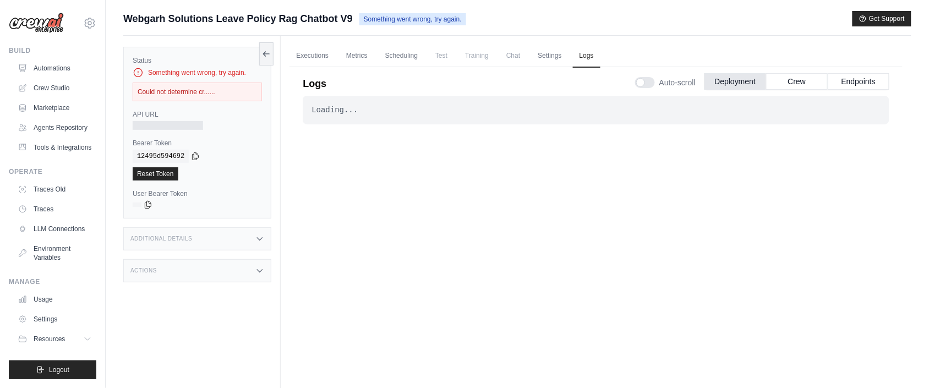
click at [200, 88] on div "Could not determine cr......" at bounding box center [197, 92] width 129 height 19
click at [225, 72] on div "Something went wrong, try again." at bounding box center [197, 72] width 129 height 11
